Goal: Task Accomplishment & Management: Use online tool/utility

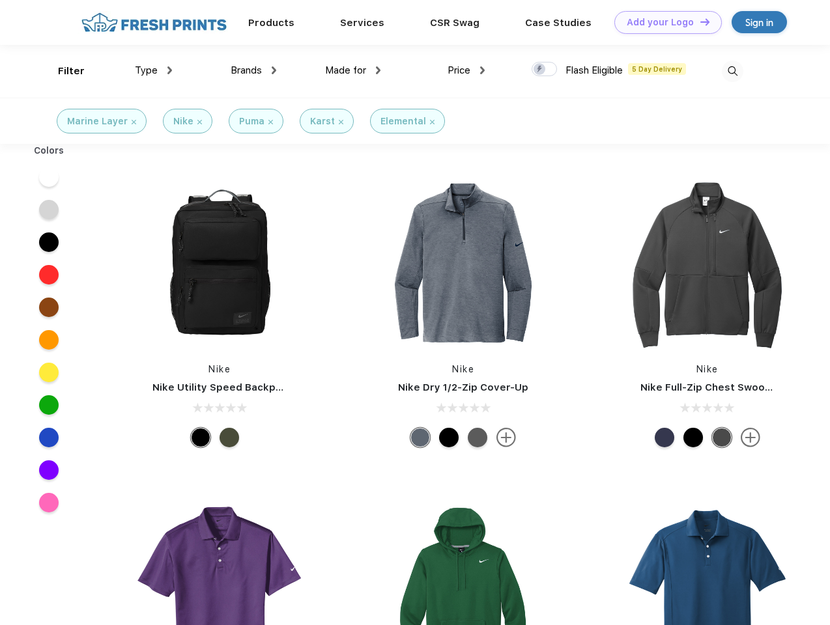
click at [663, 22] on link "Add your Logo Design Tool" at bounding box center [667, 22] width 107 height 23
click at [0, 0] on div "Design Tool" at bounding box center [0, 0] width 0 height 0
click at [699, 21] on link "Add your Logo Design Tool" at bounding box center [667, 22] width 107 height 23
click at [63, 71] on div "Filter" at bounding box center [71, 71] width 27 height 15
click at [154, 70] on span "Type" at bounding box center [146, 70] width 23 height 12
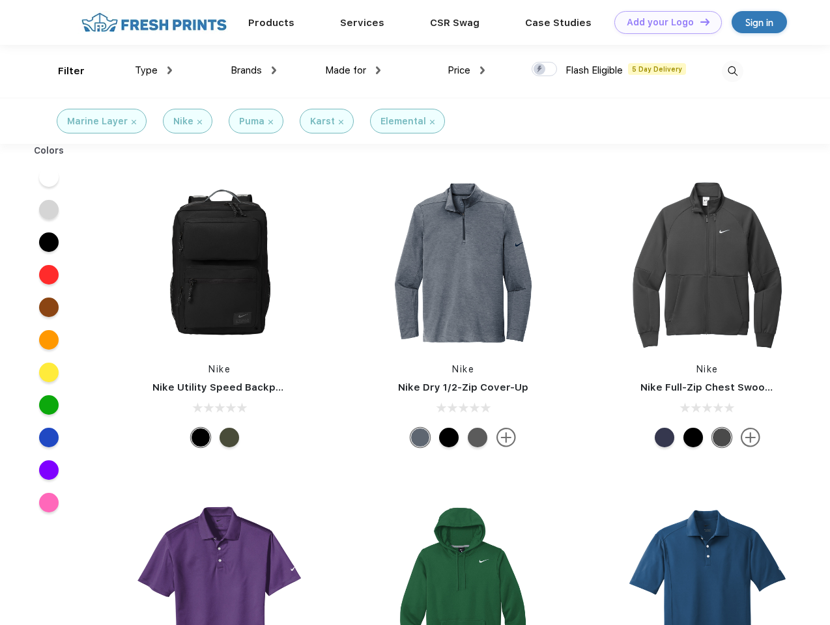
click at [253, 70] on span "Brands" at bounding box center [245, 70] width 31 height 12
click at [353, 70] on span "Made for" at bounding box center [345, 70] width 41 height 12
click at [466, 70] on span "Price" at bounding box center [458, 70] width 23 height 12
click at [544, 70] on div at bounding box center [543, 69] width 25 height 14
click at [540, 70] on input "checkbox" at bounding box center [535, 65] width 8 height 8
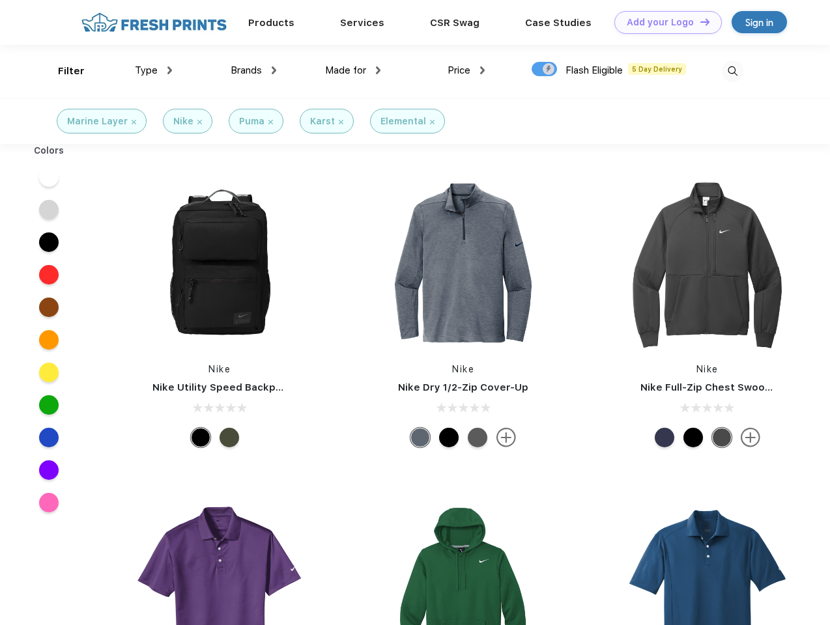
click at [732, 71] on img at bounding box center [731, 71] width 21 height 21
